Goal: Information Seeking & Learning: Learn about a topic

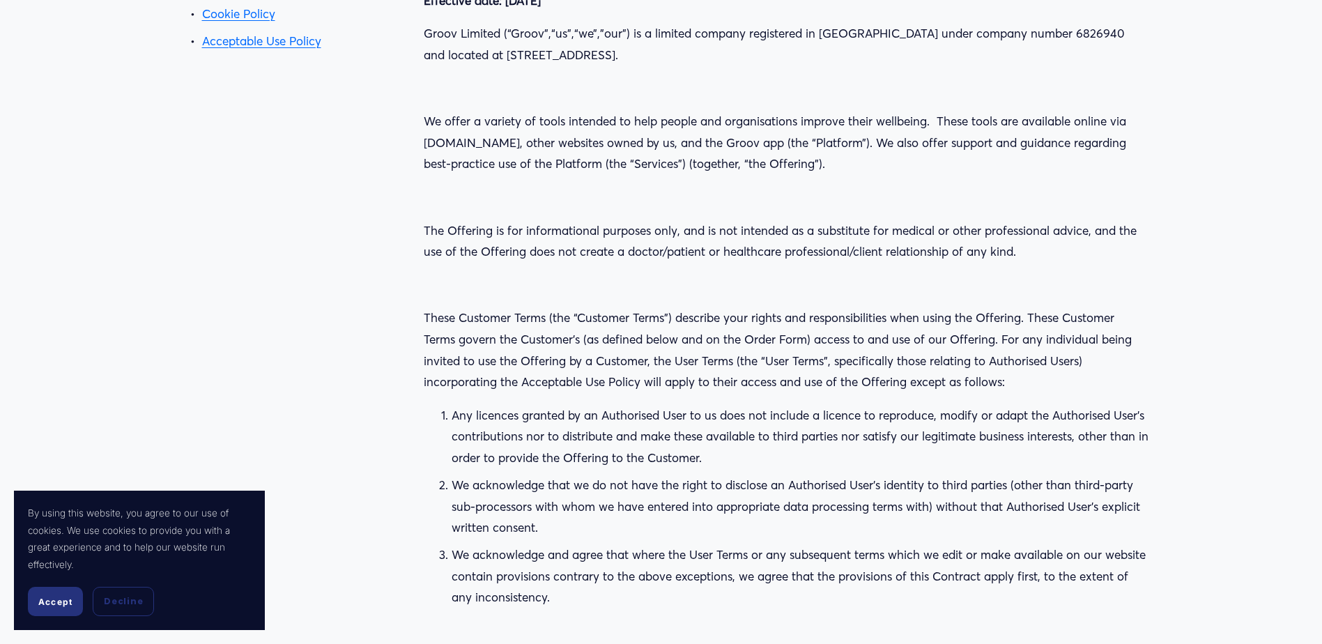
scroll to position [349, 0]
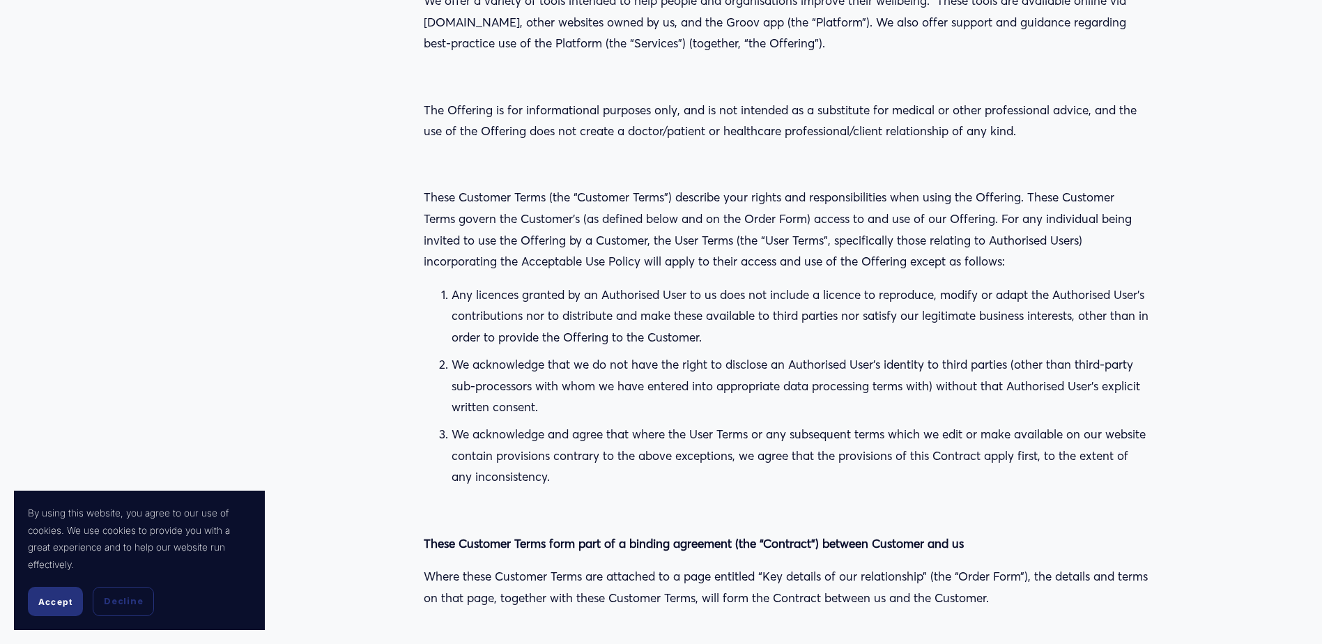
click at [571, 301] on p "Any licences granted by an Authorised User to us does not include a licence to …" at bounding box center [800, 316] width 697 height 64
click at [587, 294] on p "Any licences granted by an Authorised User to us does not include a licence to …" at bounding box center [800, 316] width 697 height 64
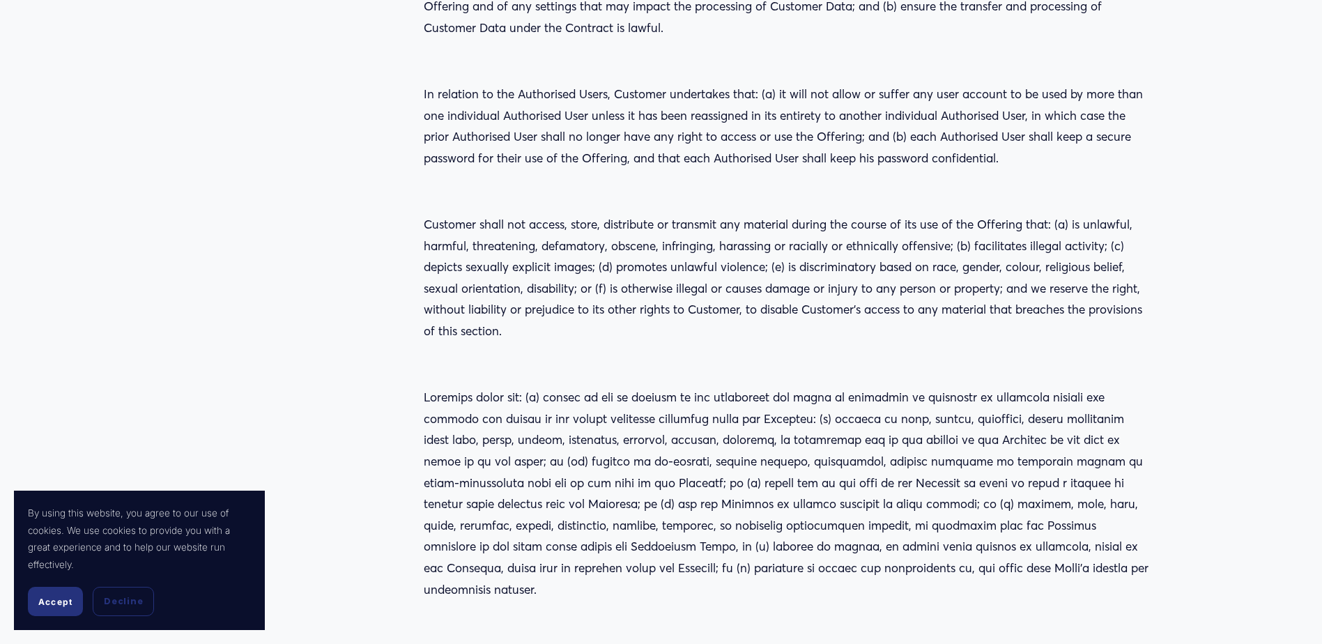
scroll to position [1464, 0]
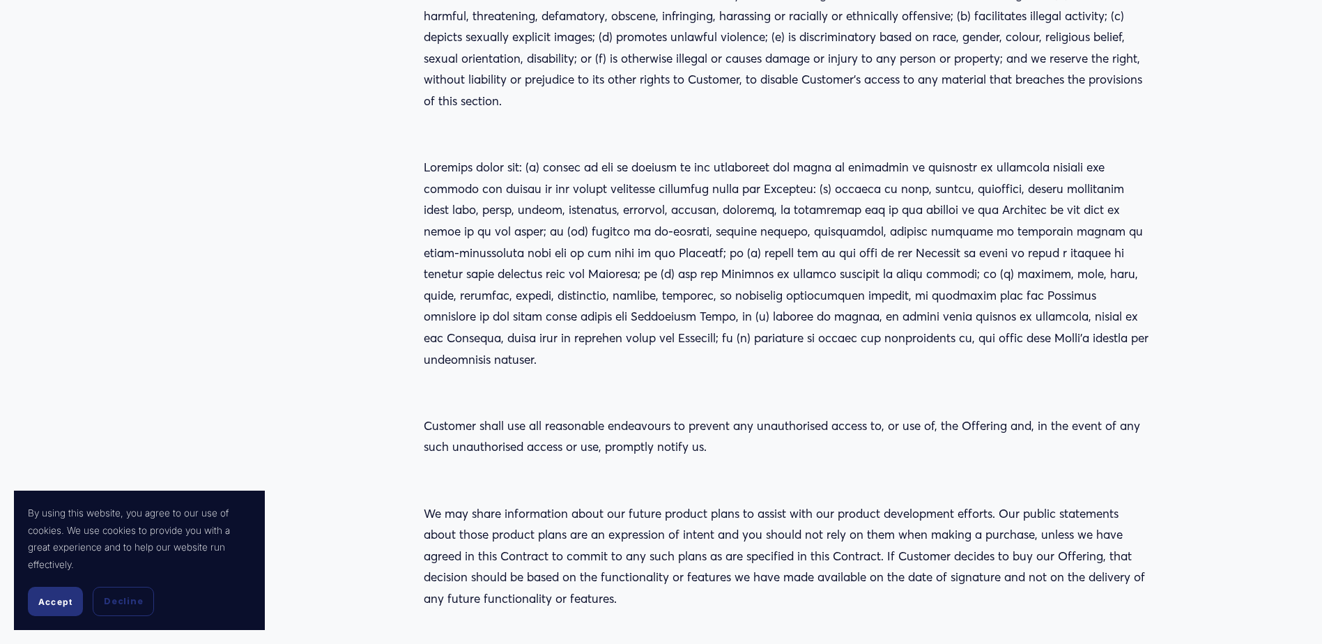
click at [57, 605] on span "Accept" at bounding box center [55, 602] width 34 height 10
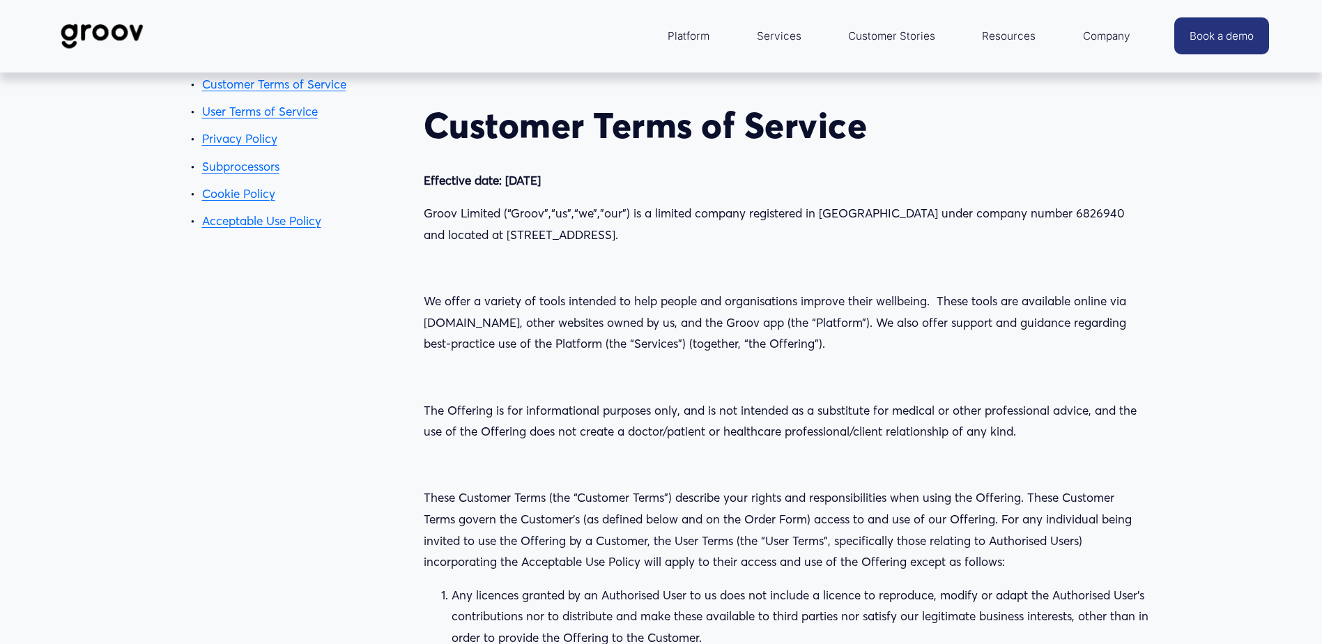
scroll to position [70, 0]
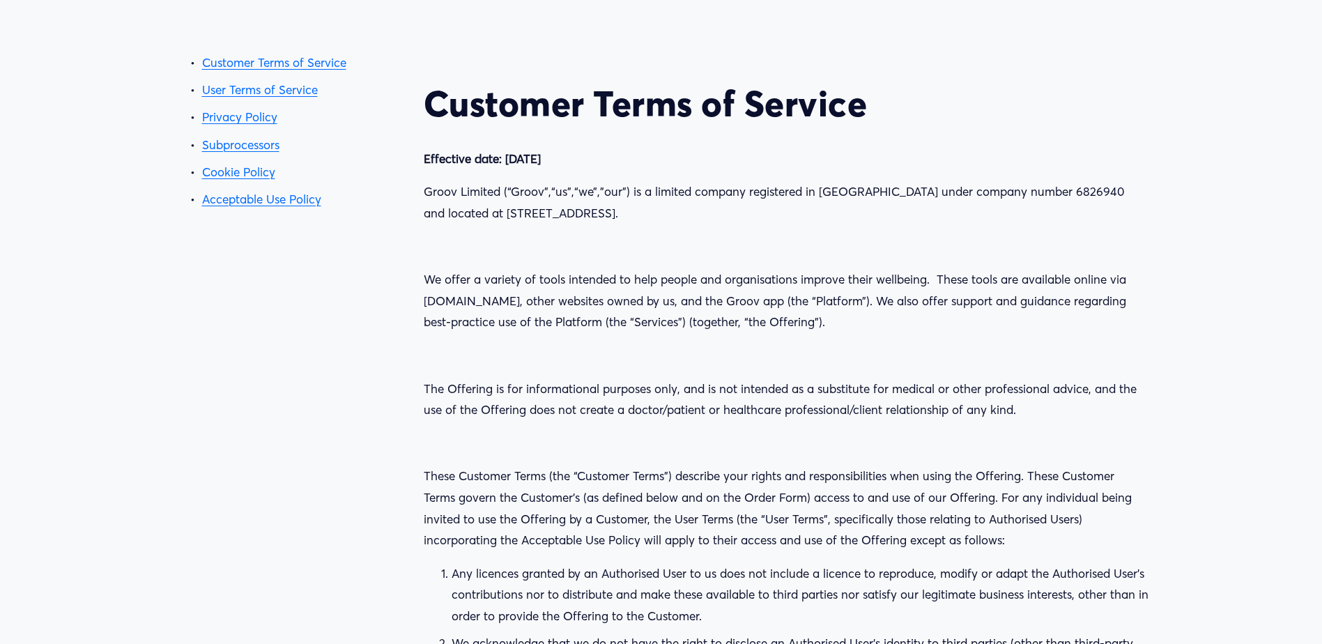
click at [255, 89] on link "User Terms of Service" at bounding box center [260, 89] width 116 height 15
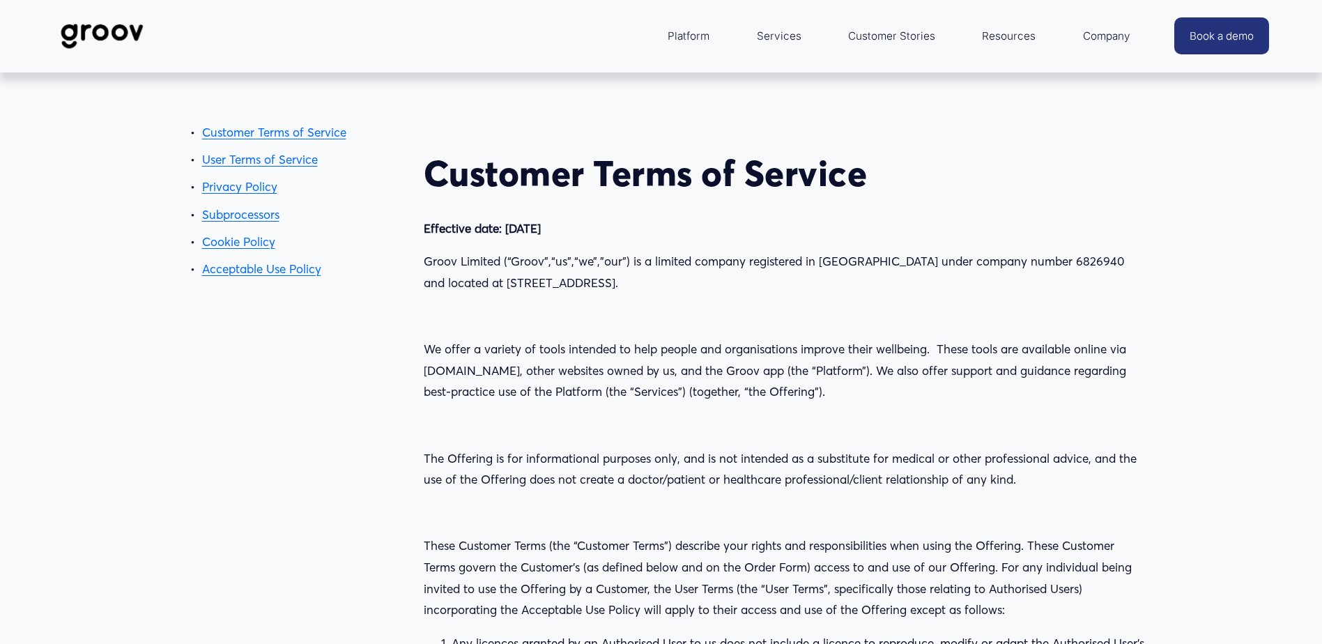
click at [433, 178] on h2 "Customer Terms of Service" at bounding box center [786, 173] width 725 height 43
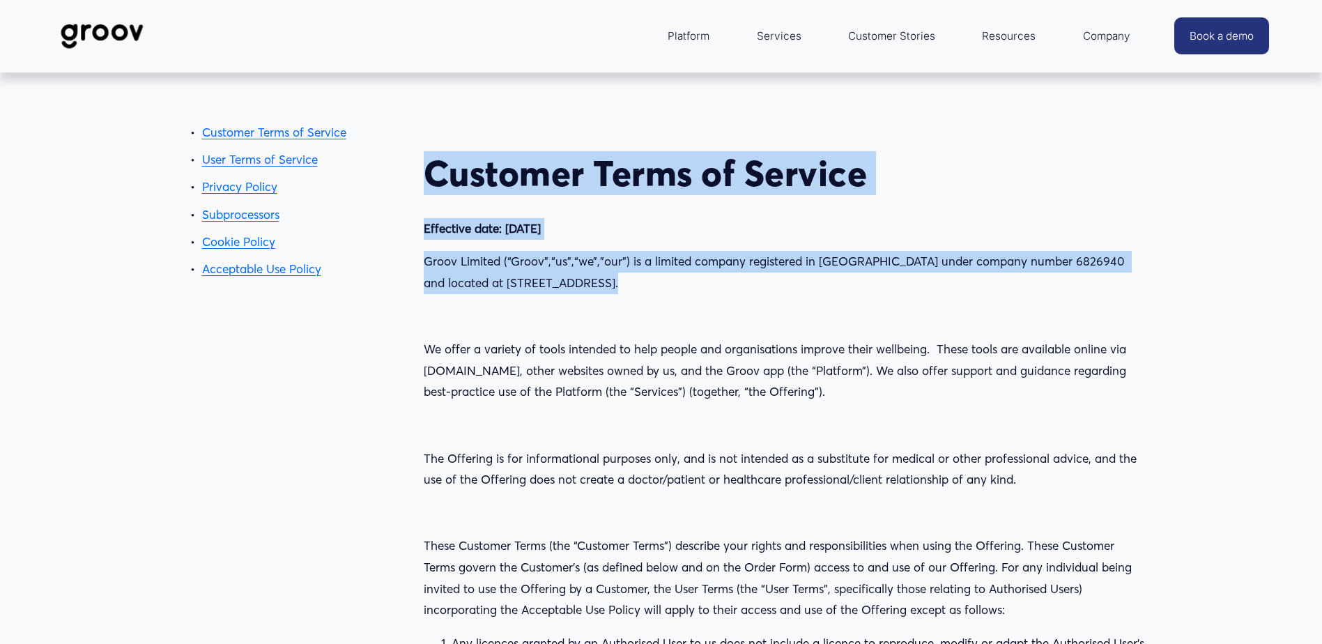
drag, startPoint x: 422, startPoint y: 170, endPoint x: 508, endPoint y: 316, distance: 169.4
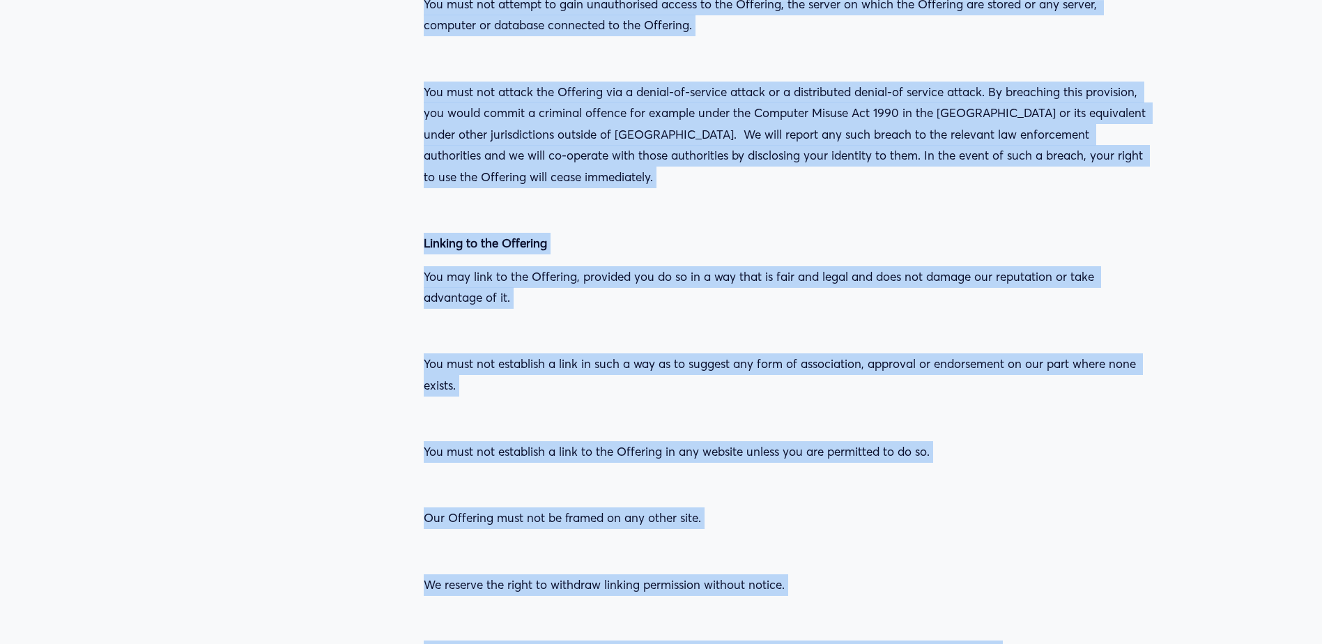
scroll to position [35672, 0]
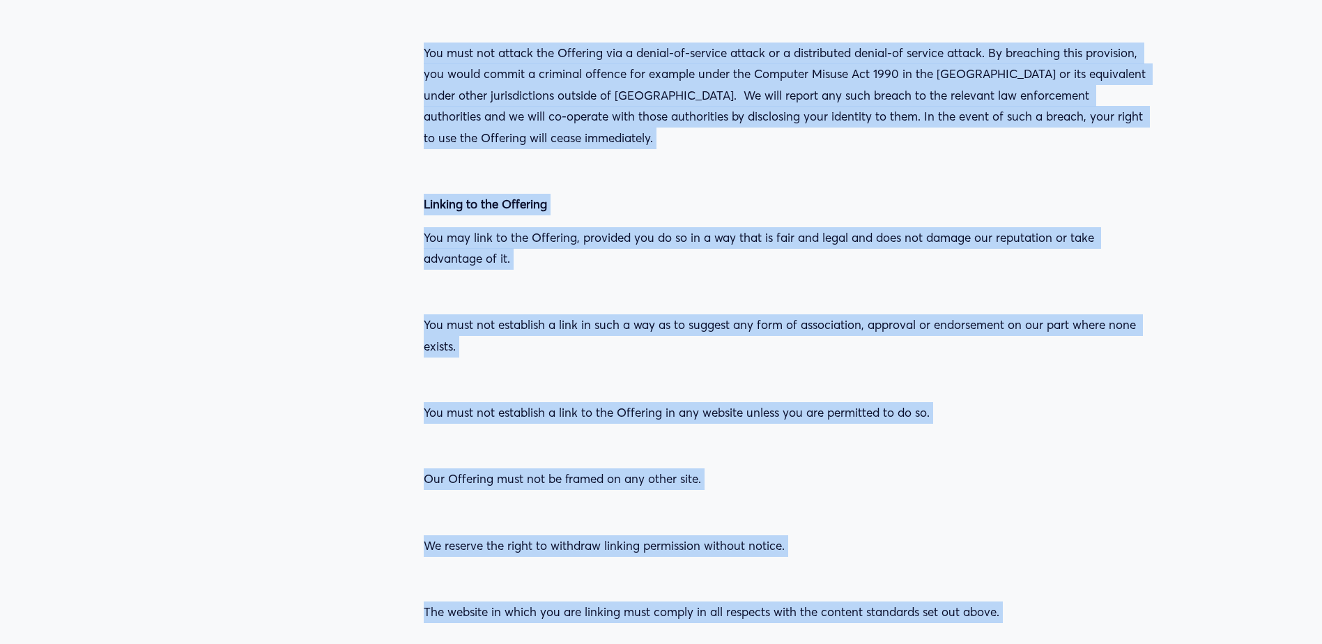
copy div "Loremips Dolor si Ametcon Adipiscin elit: 1 Sedd 5424 Eiusm Tempori (“Utlab”,“e…"
click at [1112, 535] on p "We reserve the right to withdraw linking permission without notice." at bounding box center [786, 546] width 725 height 22
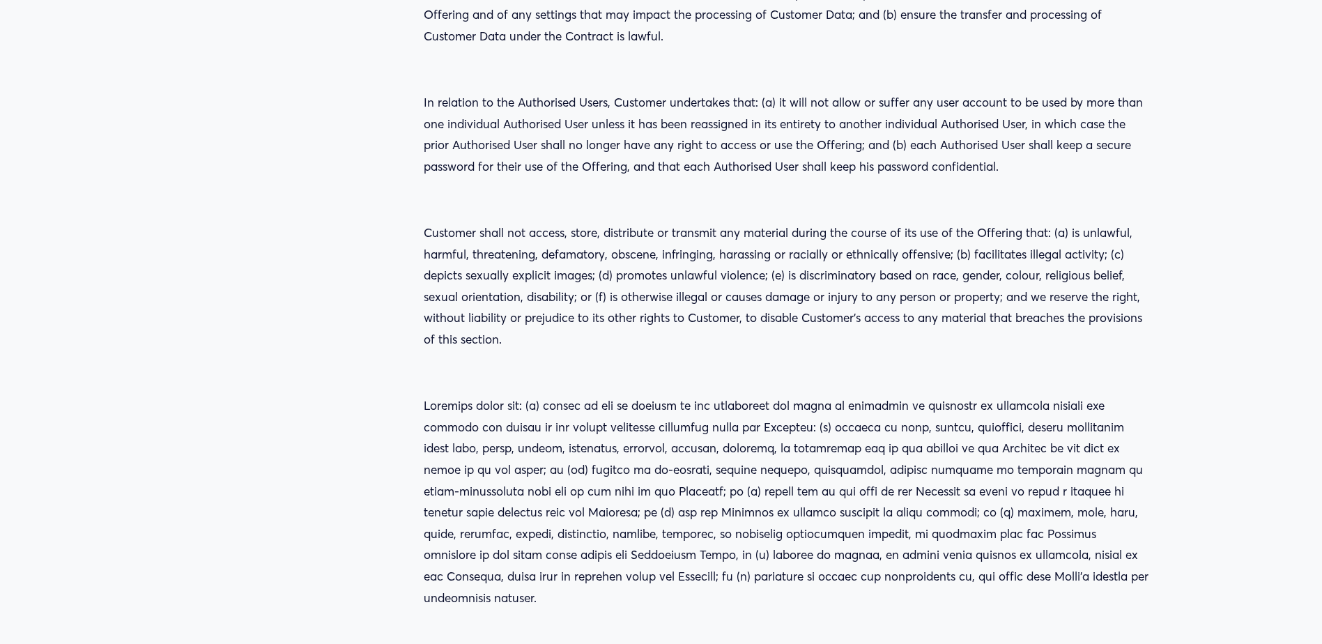
scroll to position [0, 0]
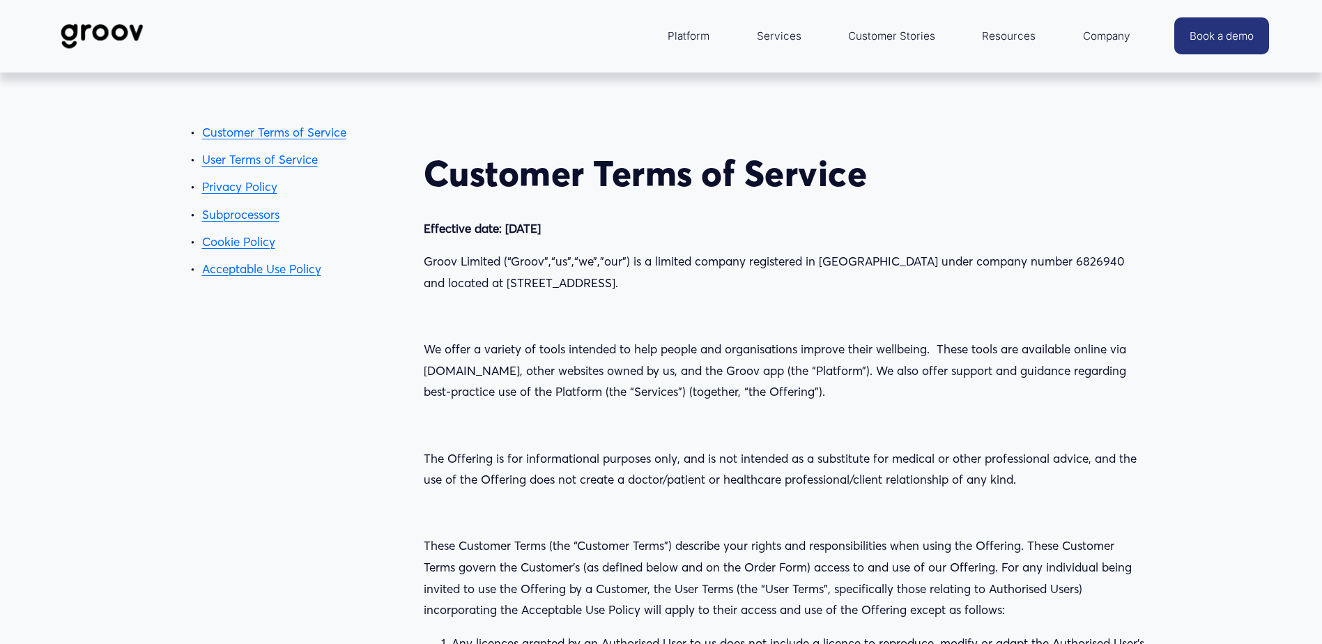
click at [250, 163] on link "User Terms of Service" at bounding box center [260, 159] width 116 height 15
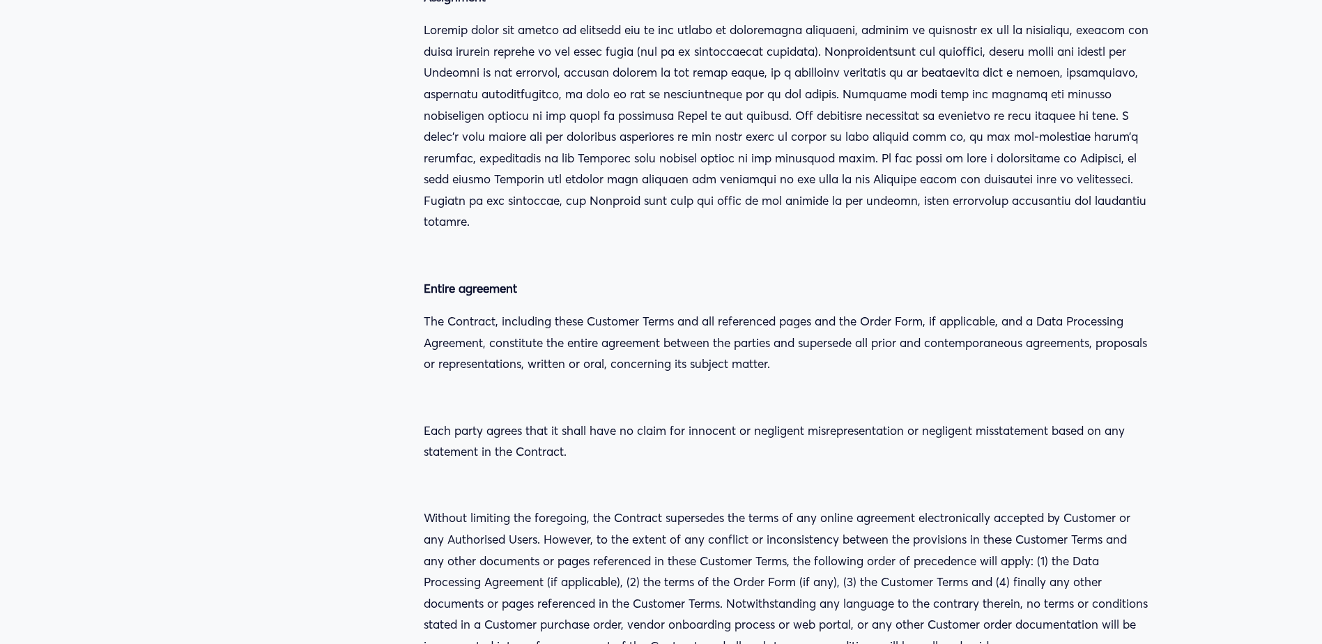
scroll to position [12343, 0]
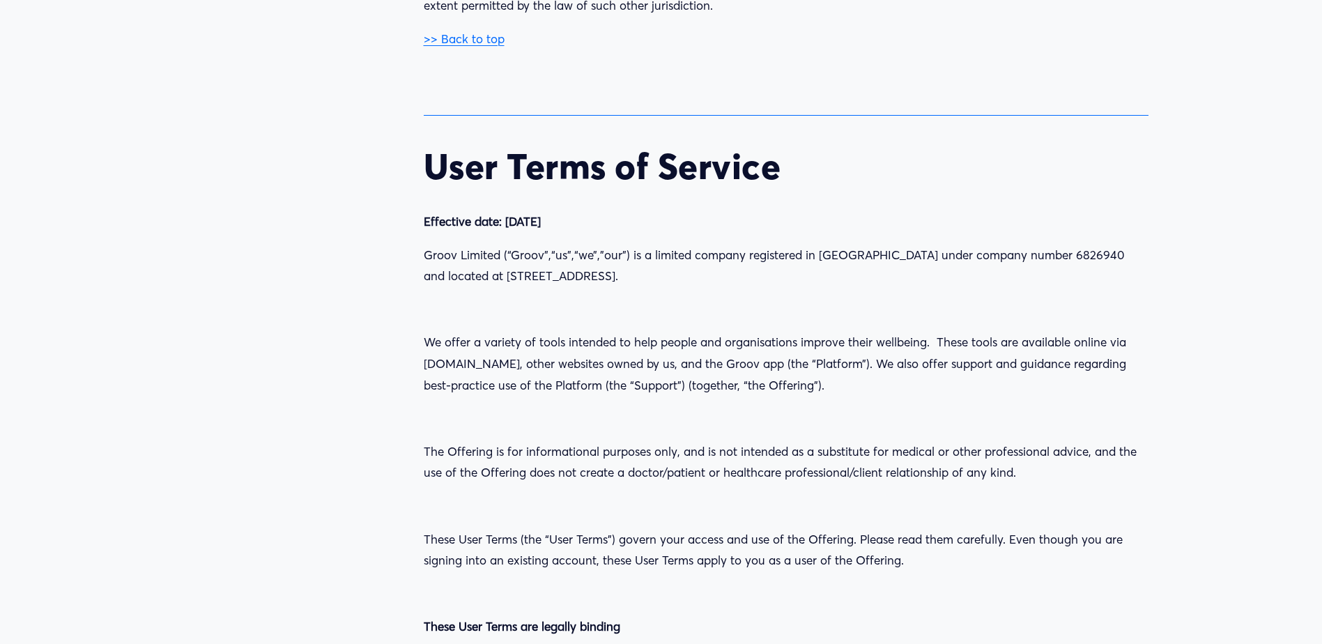
click at [424, 144] on strong "User Terms of Service" at bounding box center [603, 166] width 358 height 44
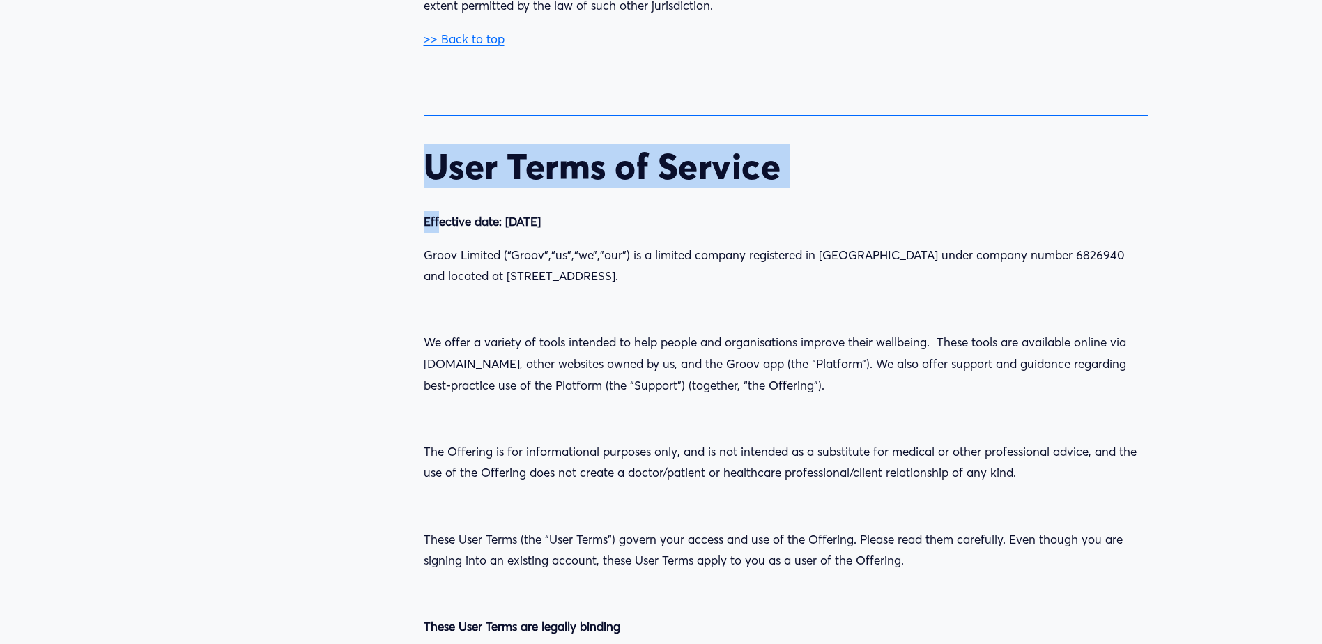
drag, startPoint x: 429, startPoint y: 74, endPoint x: 441, endPoint y: 109, distance: 36.6
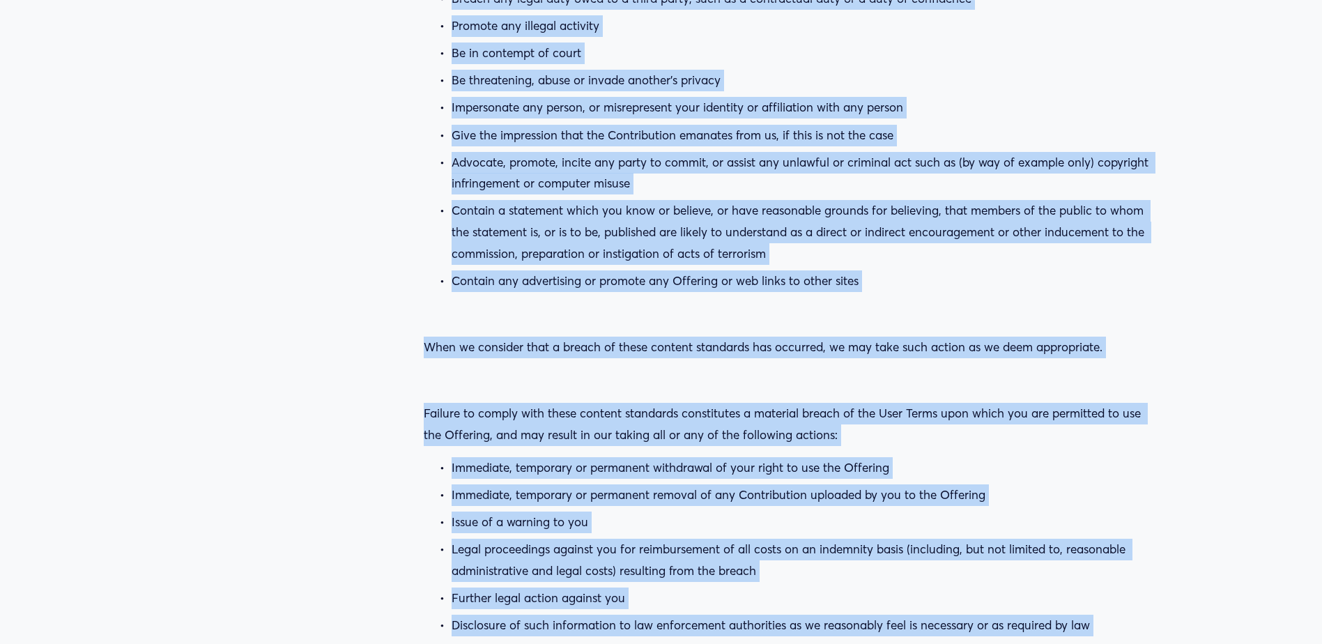
scroll to position [35672, 0]
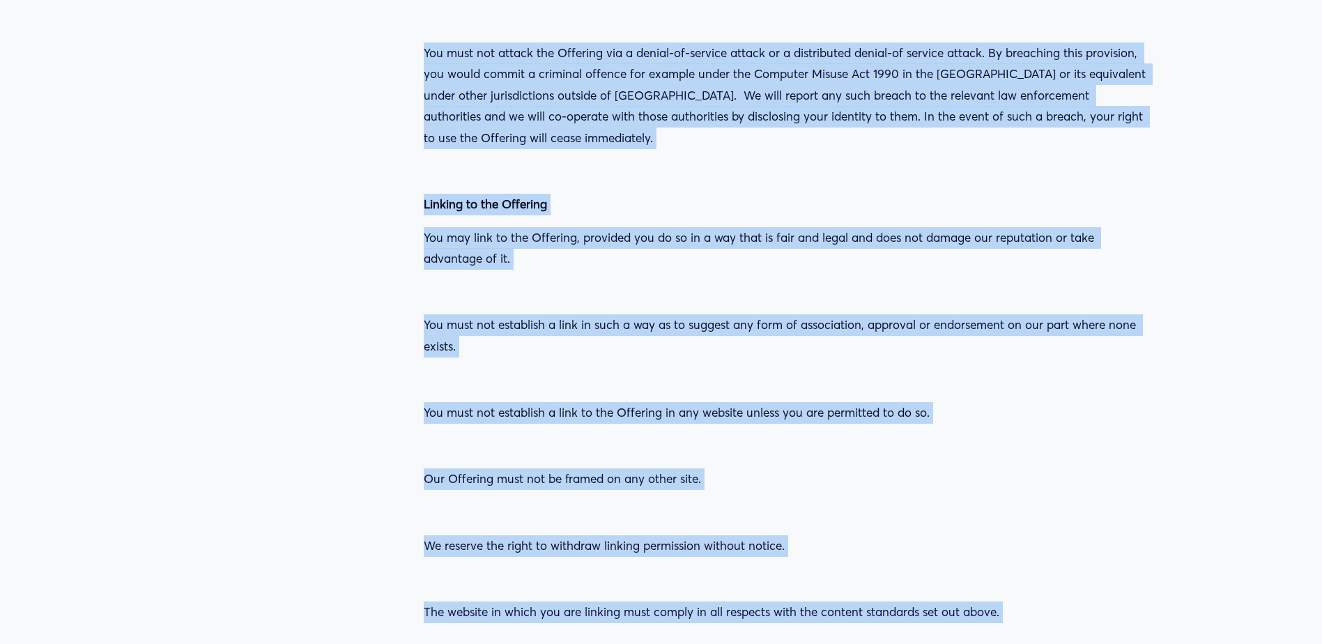
copy div "Lore Ipsum do Sitamet Consectet adip: 65 Elit 0700 Seddo Eiusmod (“Tempo”,“in”,…"
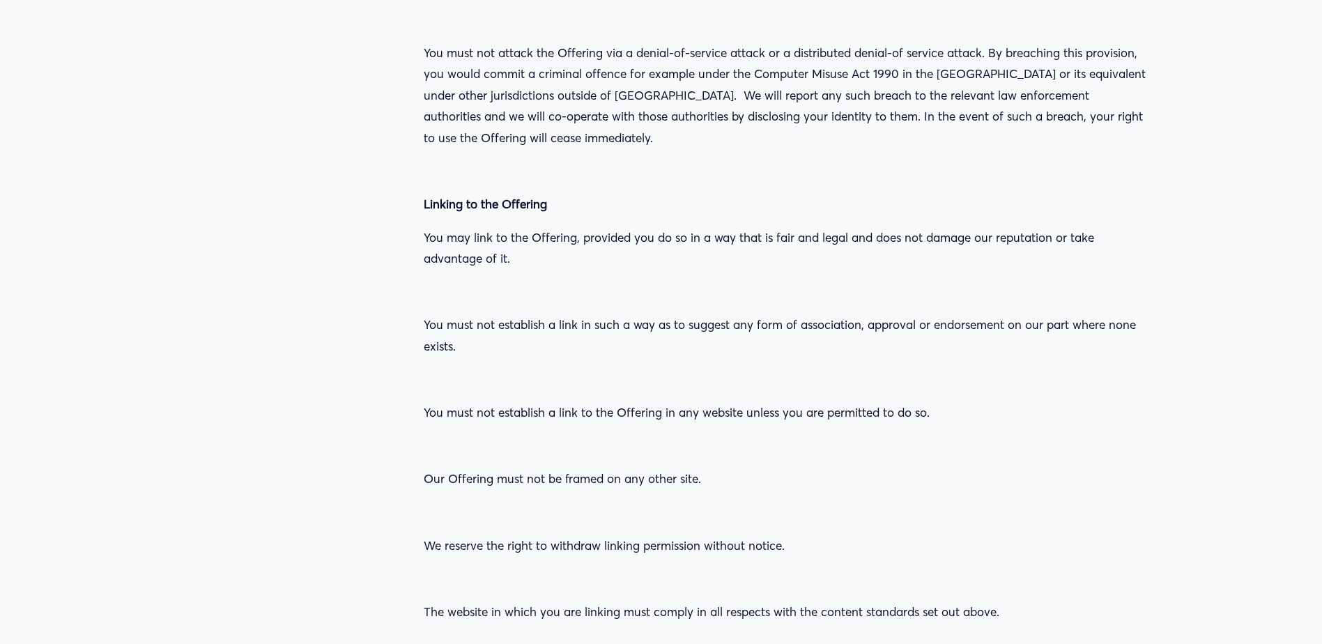
scroll to position [0, 0]
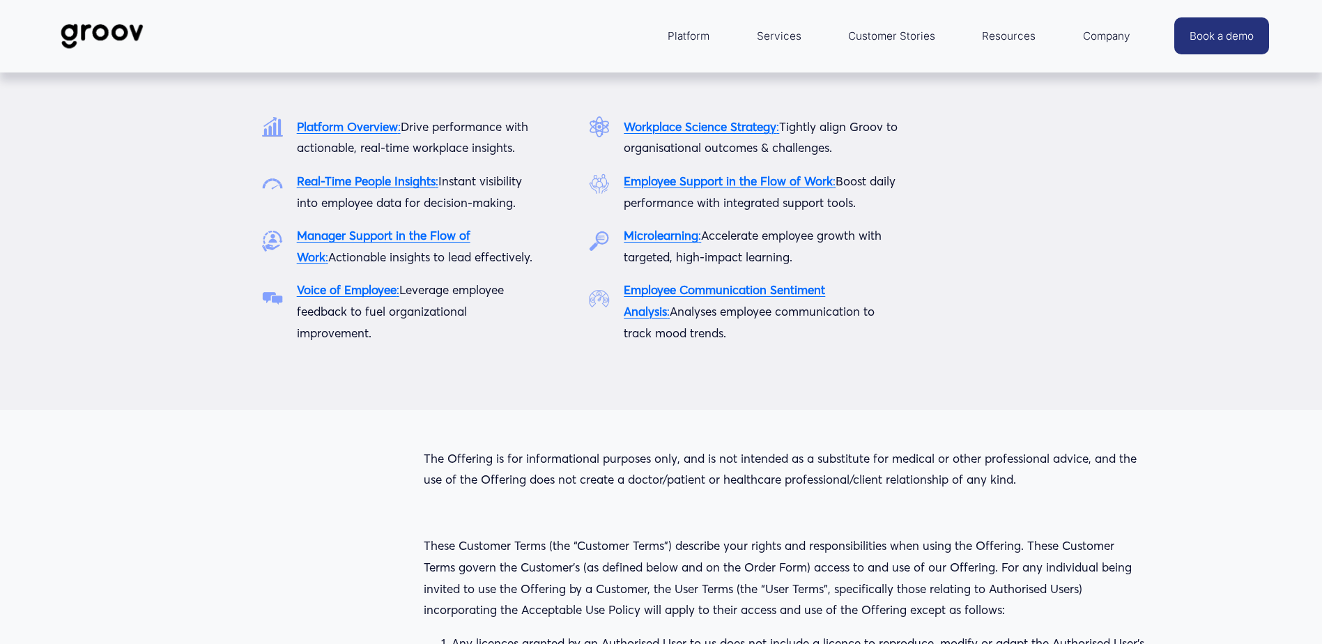
click at [173, 360] on div at bounding box center [661, 241] width 1322 height 250
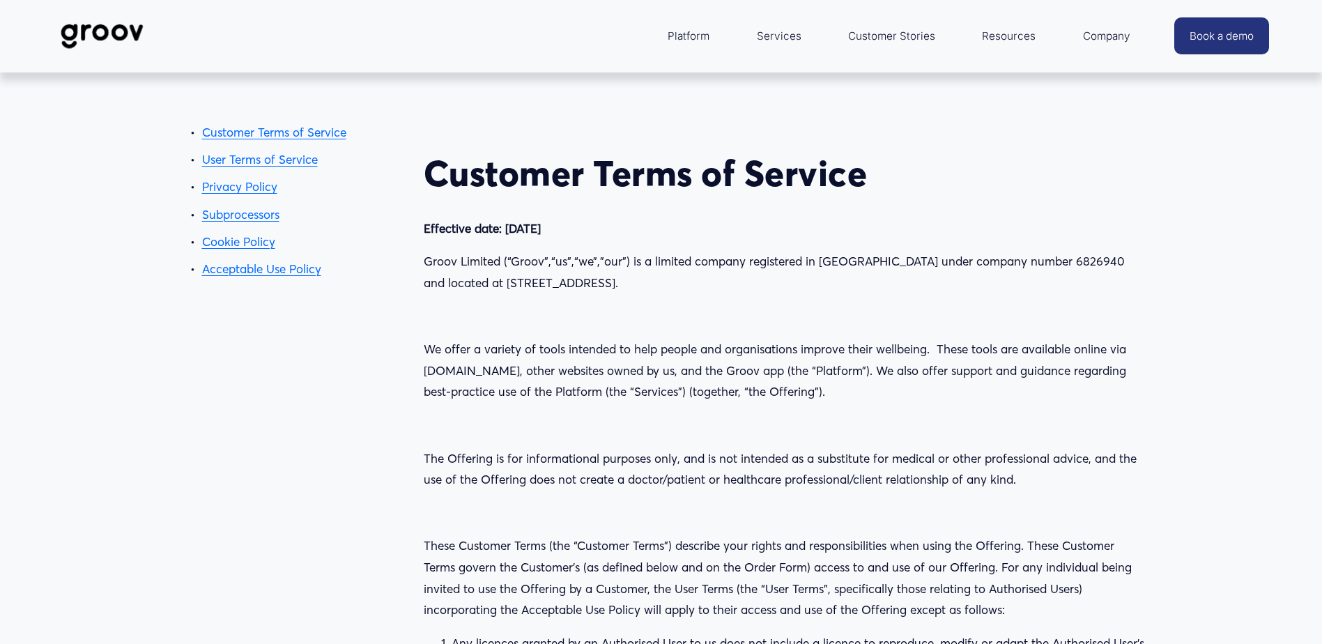
click at [252, 182] on link "Privacy Policy" at bounding box center [239, 186] width 75 height 15
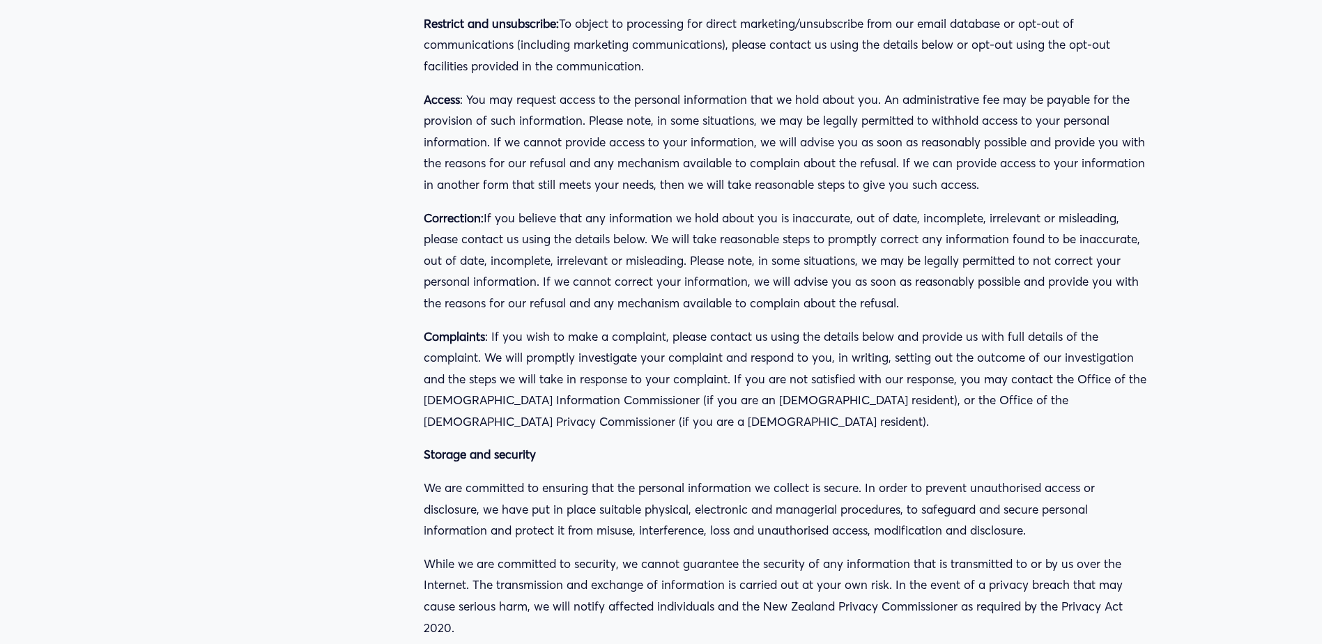
scroll to position [22091, 0]
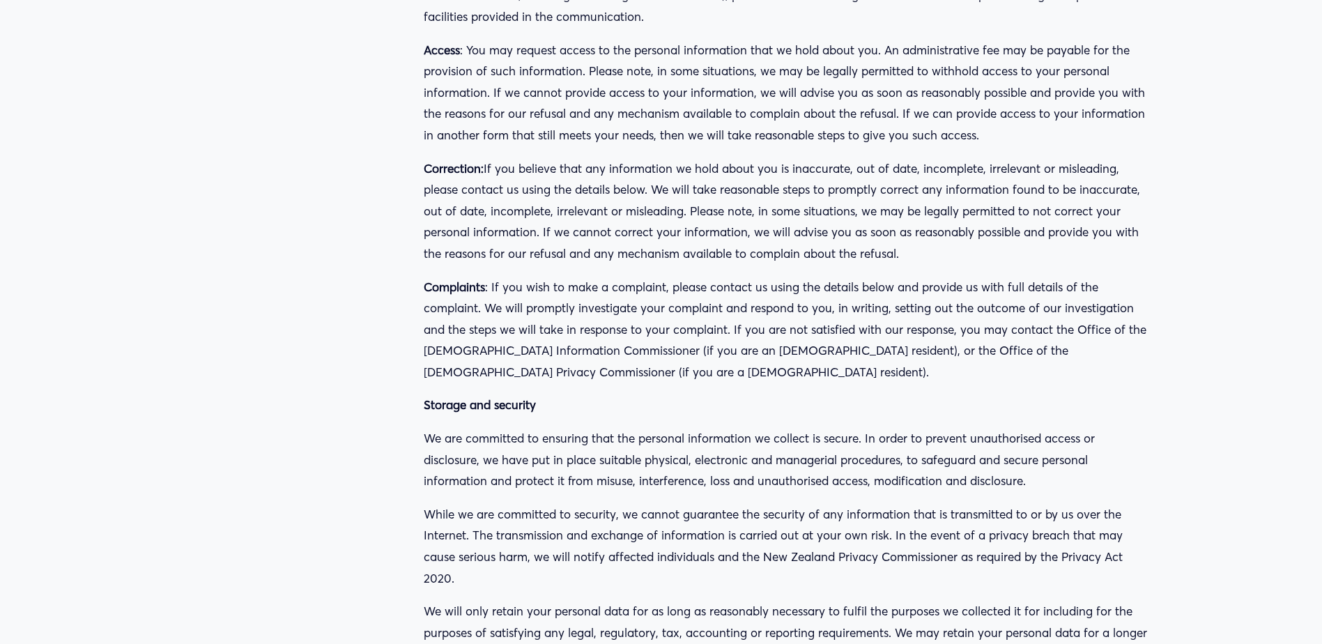
click at [698, 504] on p "While we are committed to security, we cannot guarantee the security of any inf…" at bounding box center [786, 546] width 725 height 85
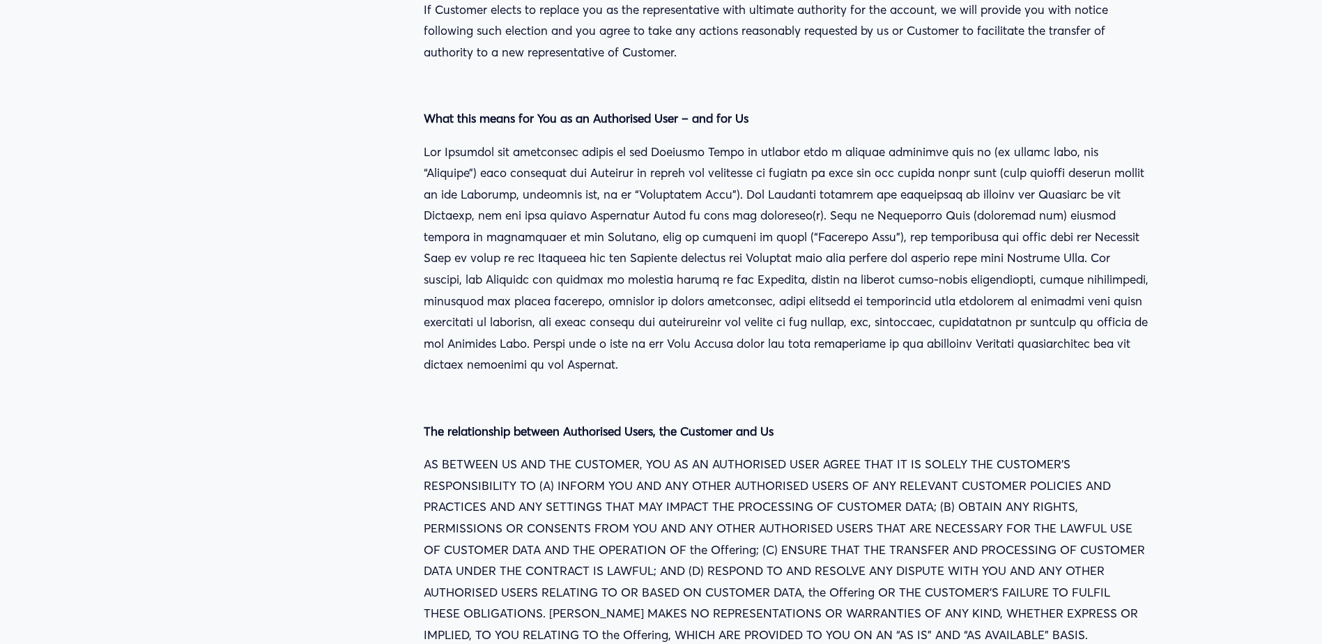
scroll to position [13266, 0]
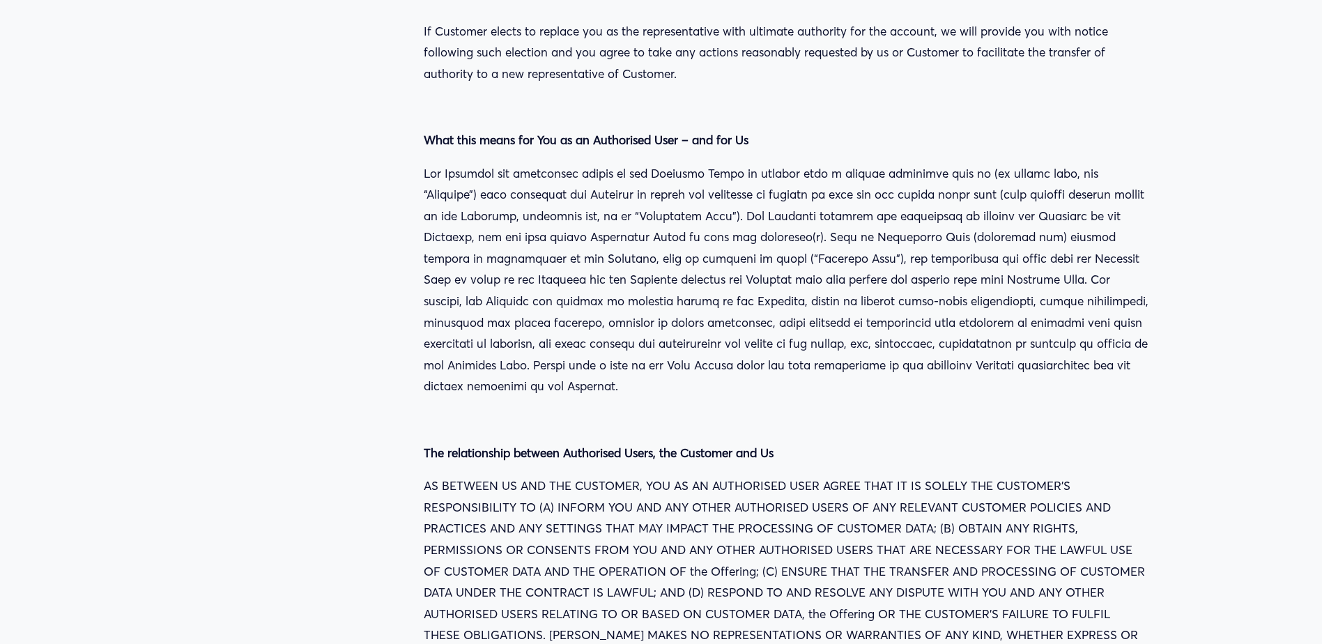
click at [874, 174] on p at bounding box center [786, 280] width 725 height 235
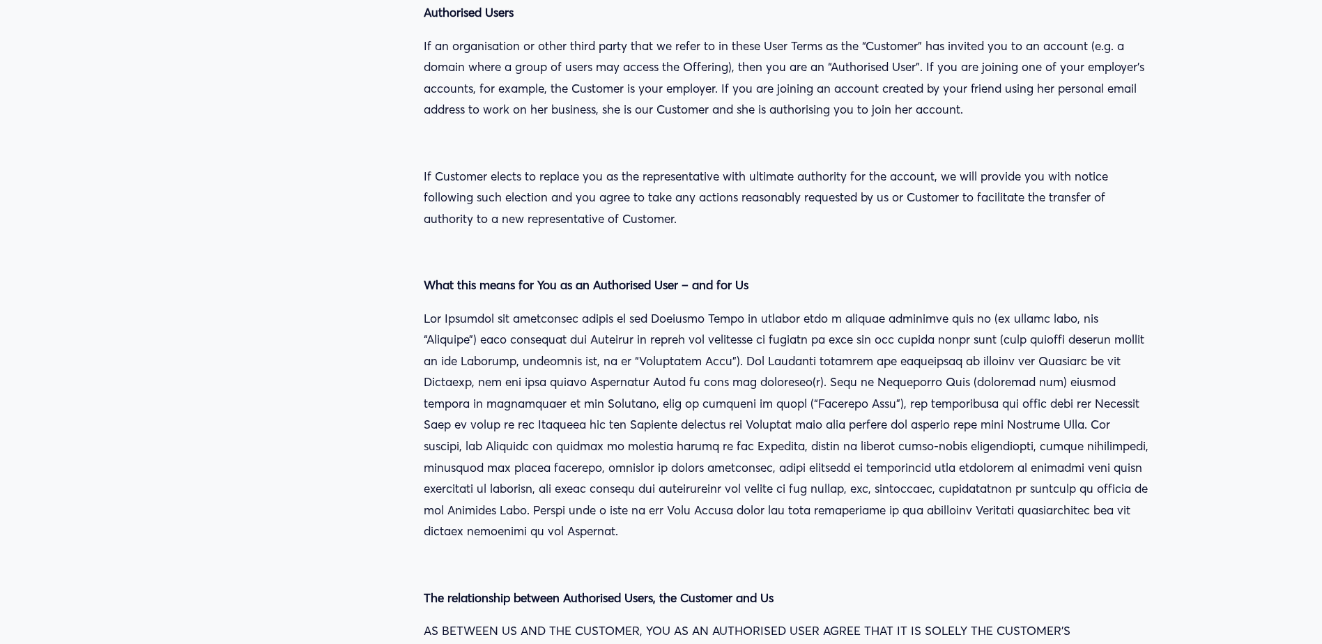
scroll to position [13196, 0]
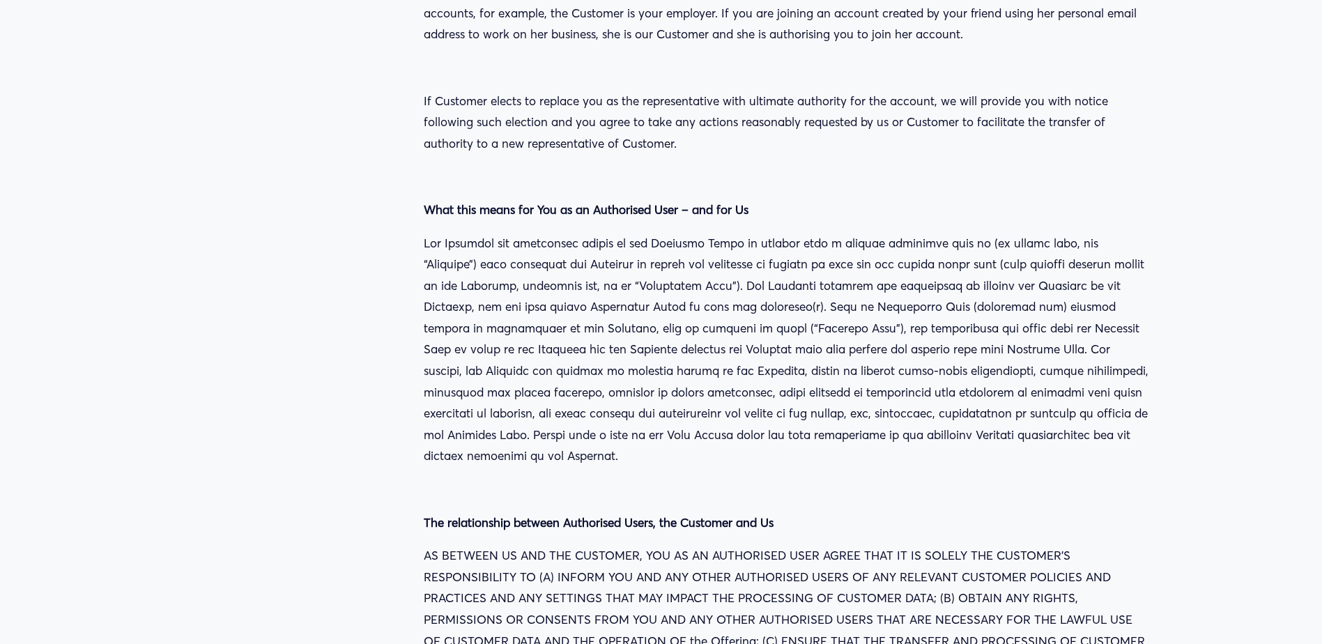
click at [1002, 166] on p at bounding box center [786, 177] width 725 height 22
